Goal: Entertainment & Leisure: Consume media (video, audio)

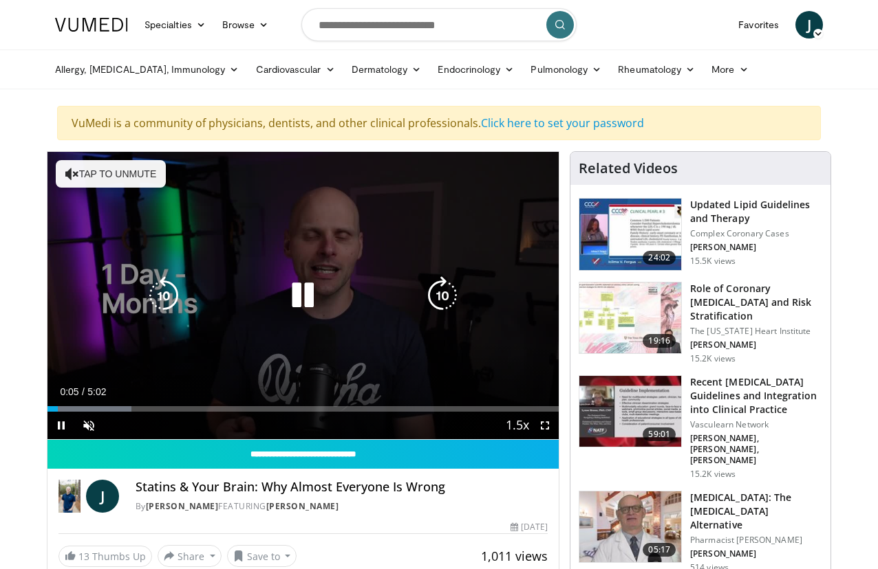
click at [111, 178] on button "Tap to unmute" at bounding box center [111, 174] width 110 height 28
